Goal: Book appointment/travel/reservation

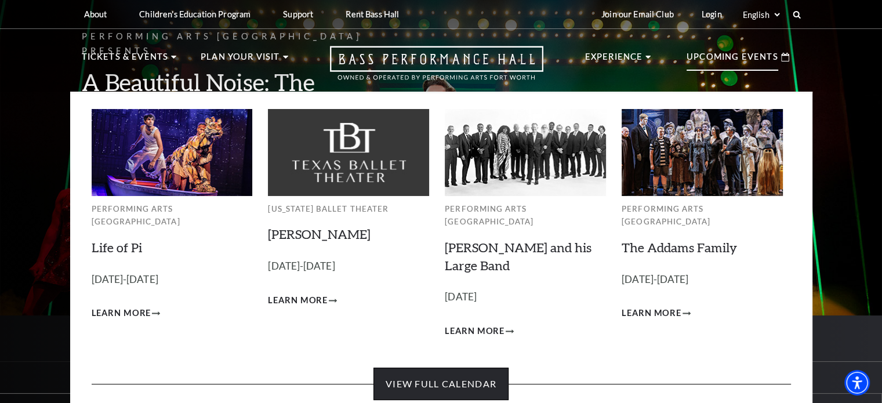
click at [482, 376] on link "View Full Calendar" at bounding box center [440, 383] width 135 height 32
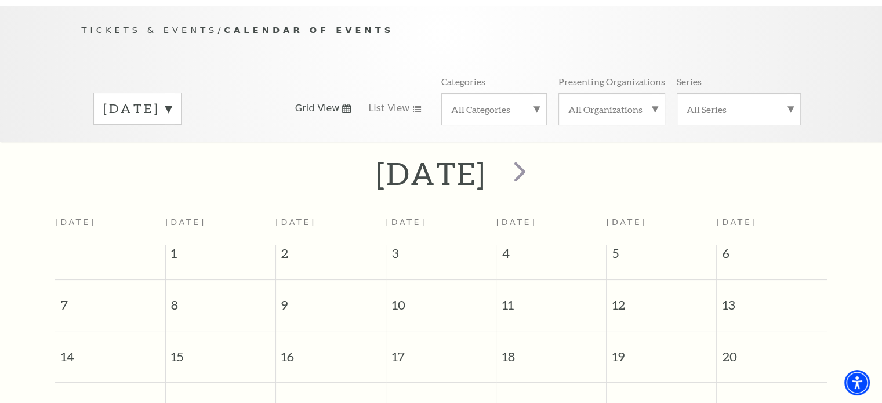
scroll to position [102, 0]
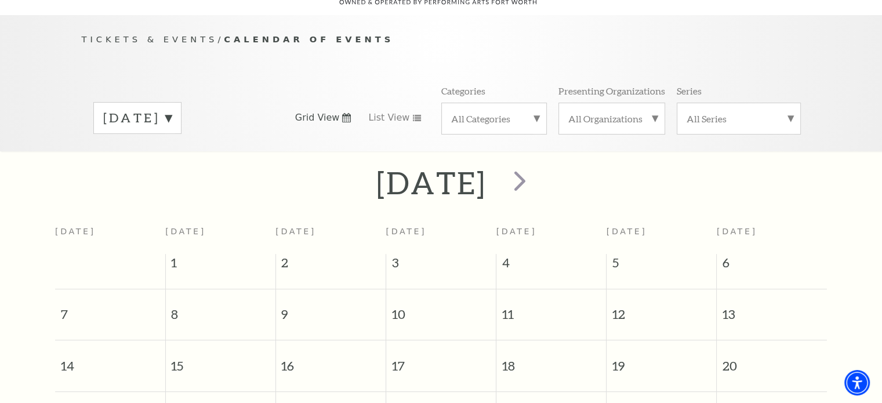
drag, startPoint x: 881, startPoint y: 67, endPoint x: 889, endPoint y: 110, distance: 43.7
click at [881, 112] on html "Skip to main content Enable accessibility for low vision Open the accessibility…" at bounding box center [441, 99] width 882 height 403
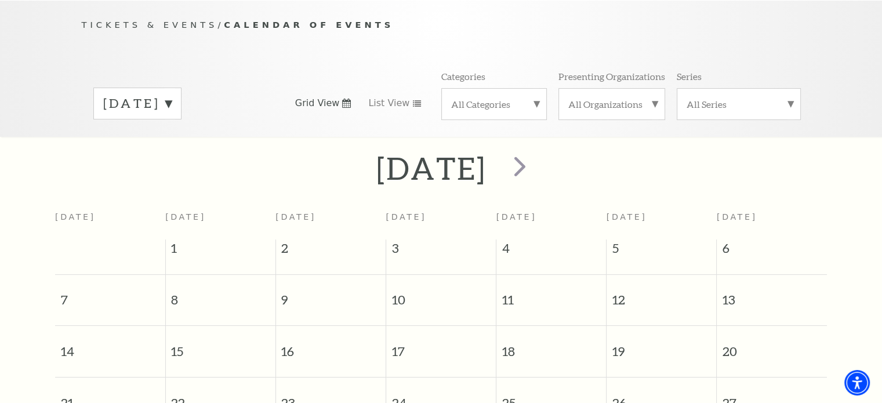
scroll to position [90, 0]
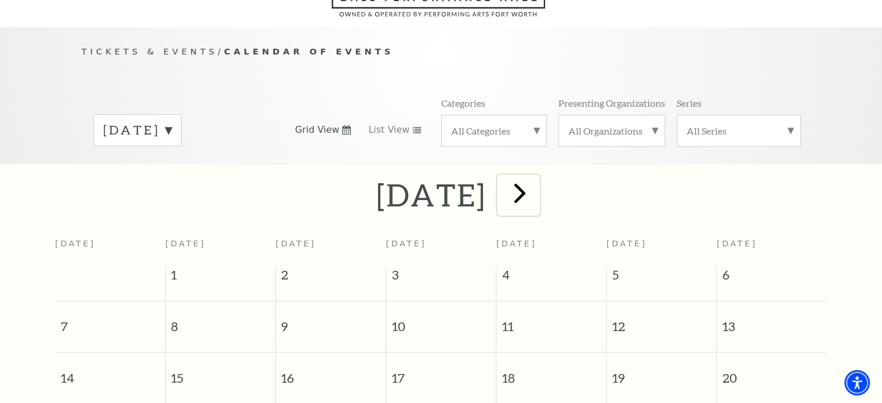
click at [536, 176] on span "next" at bounding box center [519, 192] width 33 height 33
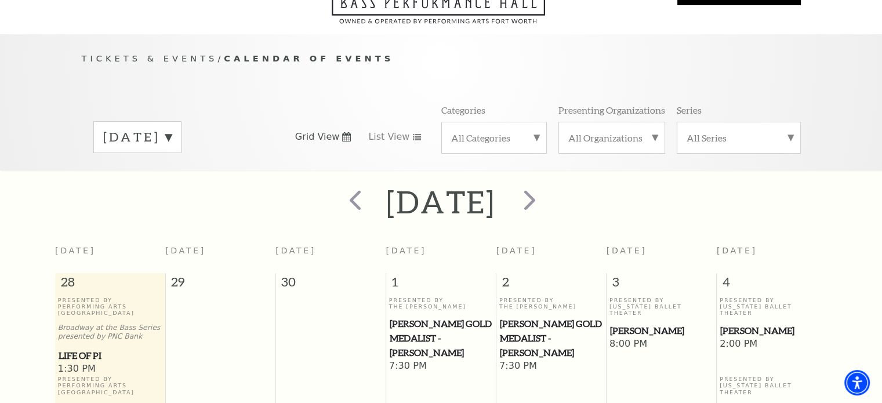
scroll to position [81, 0]
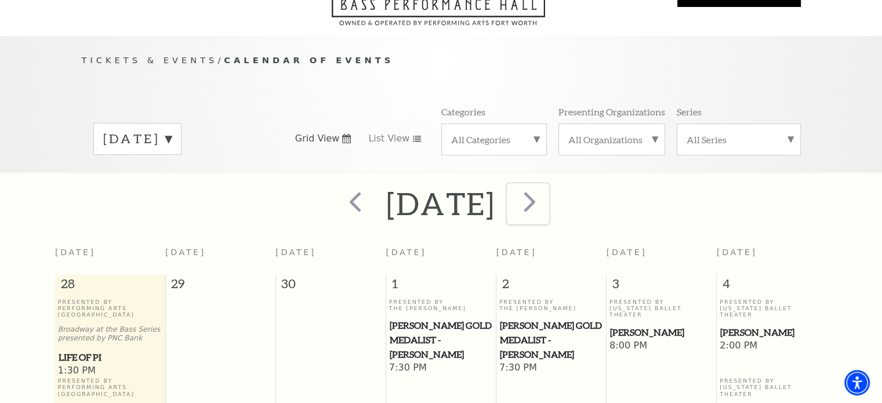
drag, startPoint x: 591, startPoint y: 190, endPoint x: 595, endPoint y: 183, distance: 8.1
click at [549, 183] on button "next" at bounding box center [528, 203] width 42 height 41
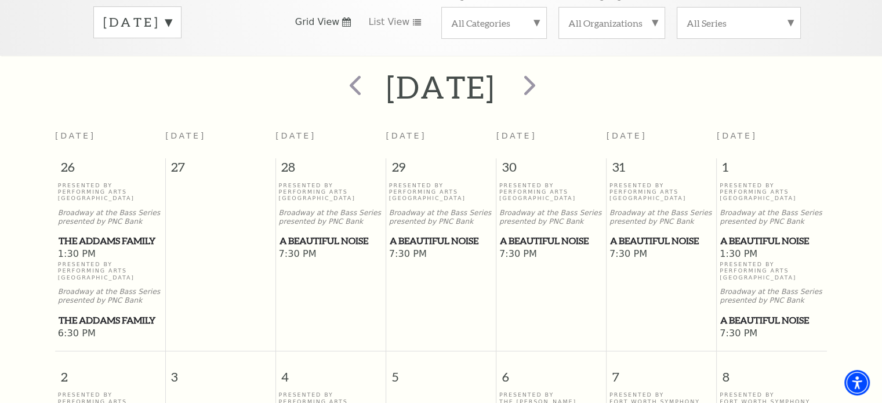
scroll to position [155, 0]
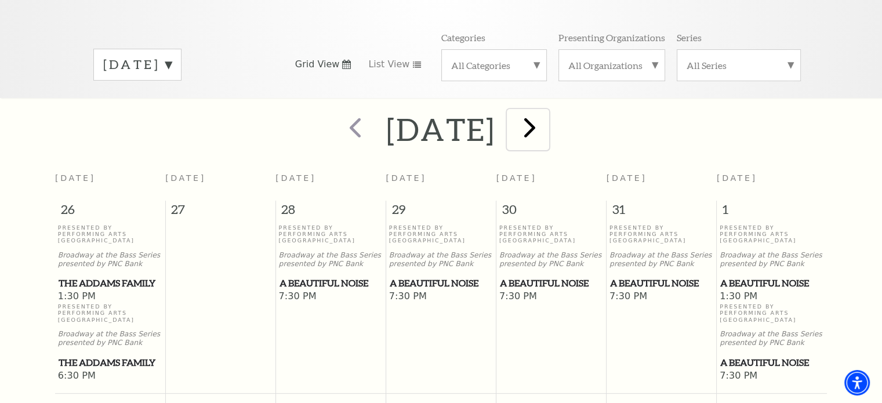
click at [546, 111] on span "next" at bounding box center [529, 127] width 33 height 33
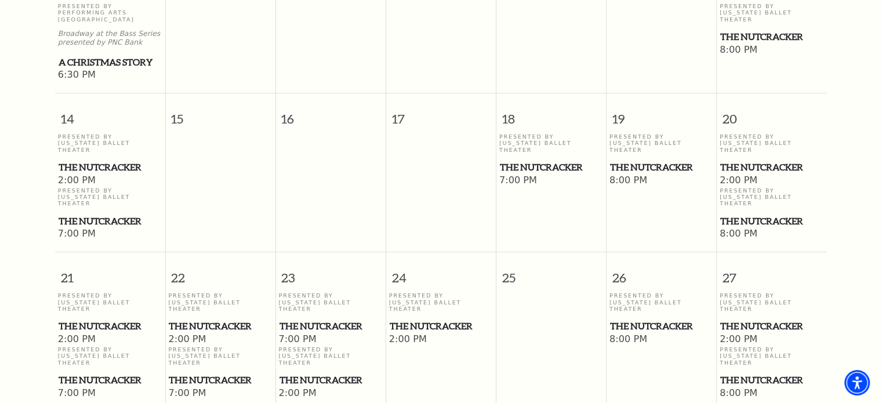
scroll to position [682, 0]
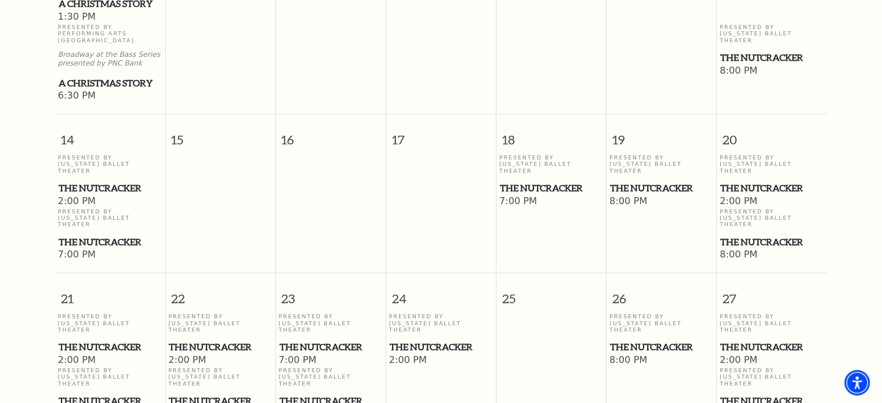
click at [103, 340] on span "The Nutcracker" at bounding box center [110, 347] width 103 height 14
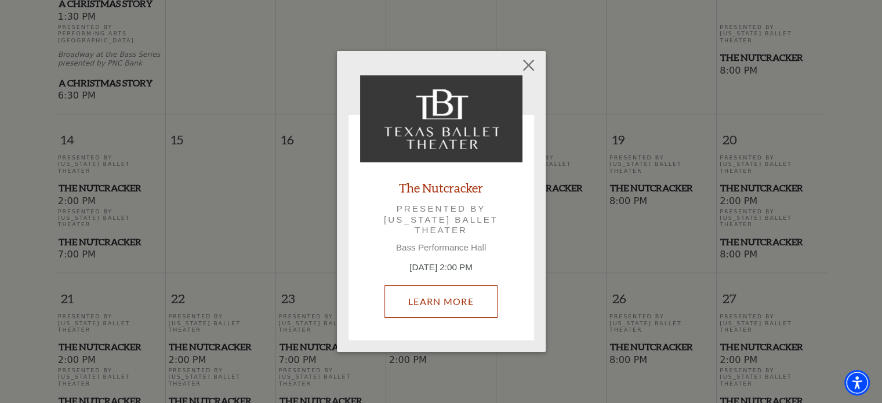
click at [438, 306] on link "Learn More" at bounding box center [440, 301] width 113 height 32
